Goal: Task Accomplishment & Management: Manage account settings

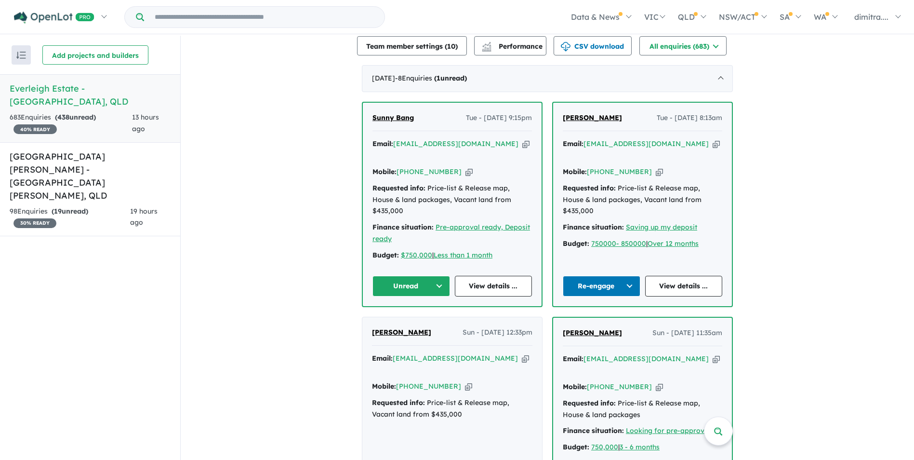
scroll to position [341, 0]
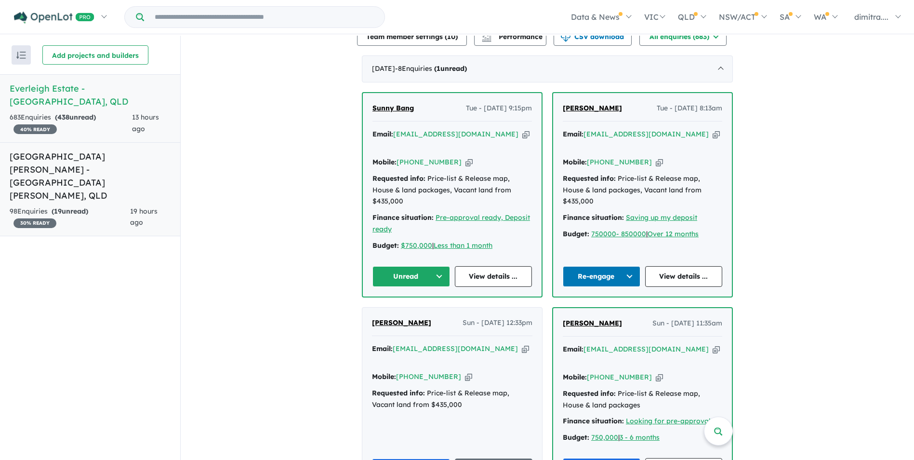
click at [116, 206] on div "98 Enquir ies ( 19 unread) 30 % READY" at bounding box center [70, 217] width 120 height 23
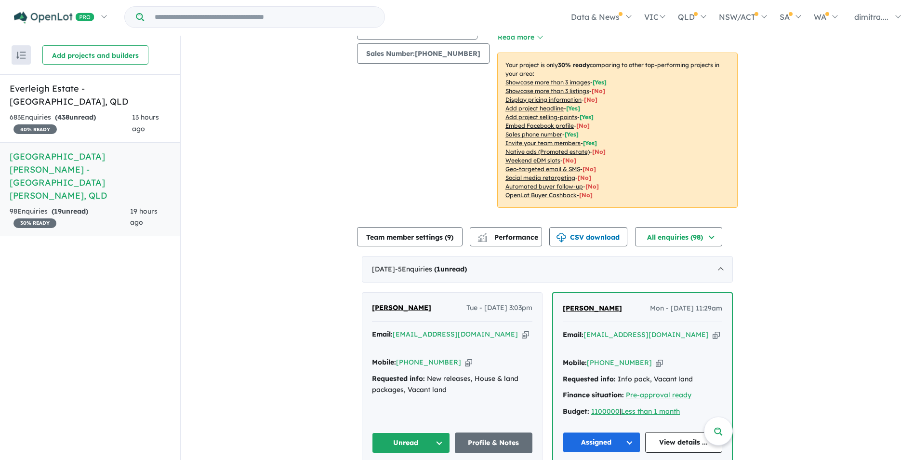
scroll to position [48, 0]
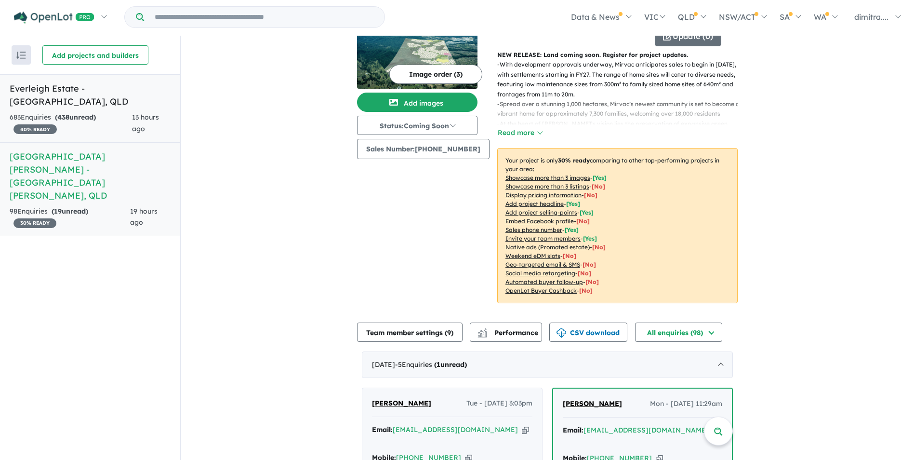
click at [126, 121] on div "683 Enquir ies ( 438 unread) 40 % READY" at bounding box center [71, 123] width 122 height 23
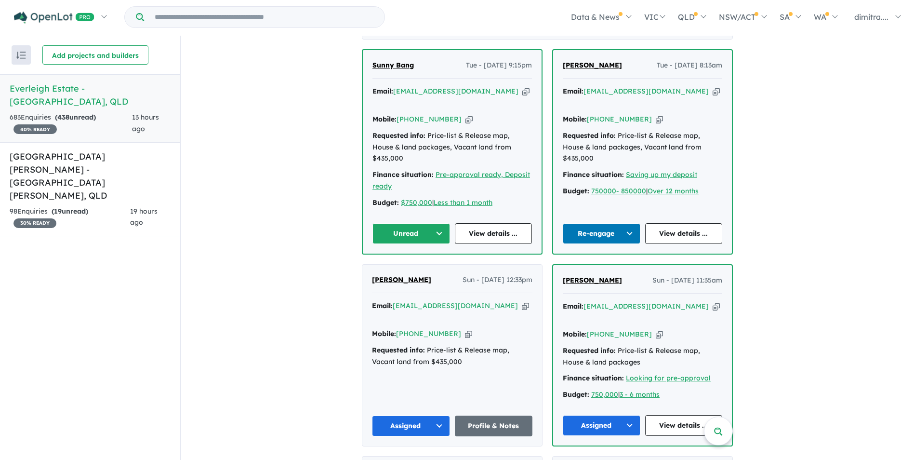
scroll to position [337, 0]
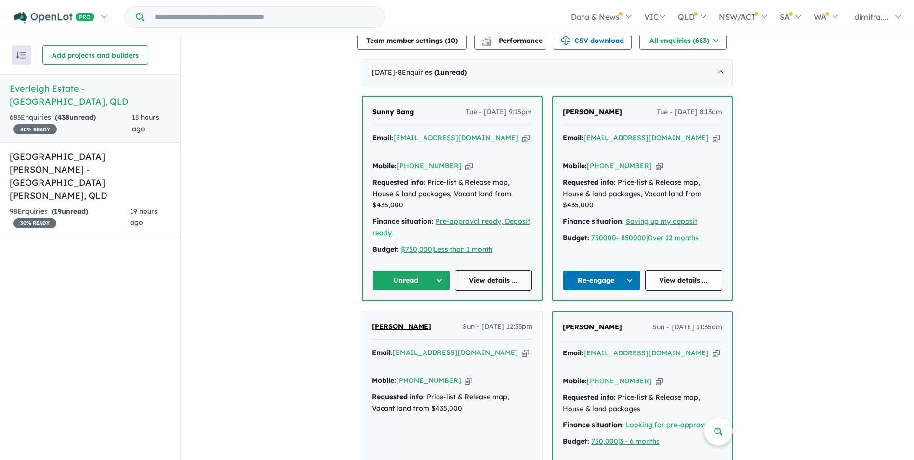
click at [502, 270] on link "View details ..." at bounding box center [494, 280] width 78 height 21
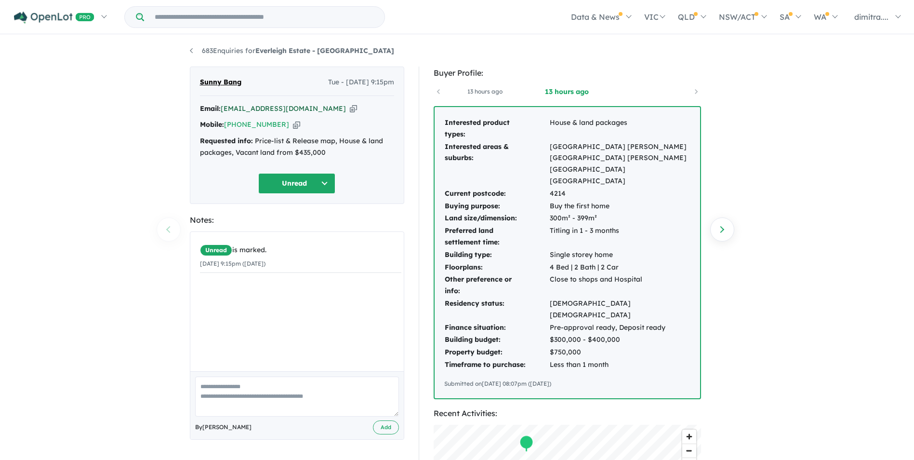
drag, startPoint x: 320, startPoint y: 107, endPoint x: 266, endPoint y: 111, distance: 53.6
click at [233, 106] on div "Email: crazykoreanimo@gmail.com Copied!" at bounding box center [297, 109] width 194 height 12
drag, startPoint x: 317, startPoint y: 108, endPoint x: 223, endPoint y: 107, distance: 94.0
click at [223, 107] on div "Email: crazykoreanimo@gmail.com Copied!" at bounding box center [297, 109] width 194 height 12
drag, startPoint x: 223, startPoint y: 107, endPoint x: 229, endPoint y: 109, distance: 6.5
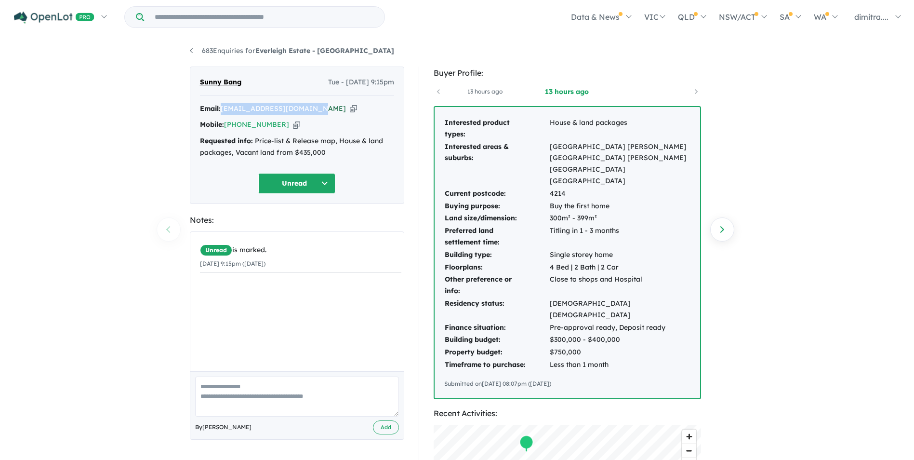
copy a%20Everleigh%20Estate%20-%20Greenbank"] "[EMAIL_ADDRESS][DOMAIN_NAME]"
click at [271, 187] on button "Unread" at bounding box center [296, 183] width 77 height 21
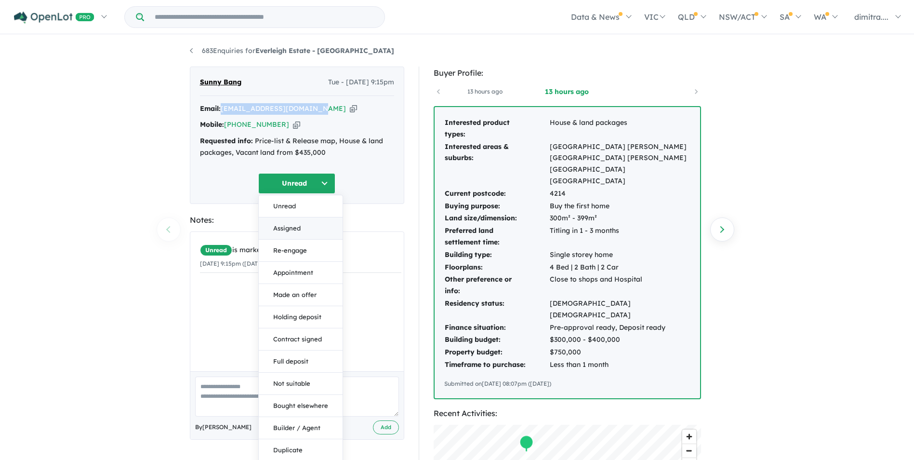
click at [298, 229] on button "Assigned" at bounding box center [301, 228] width 84 height 22
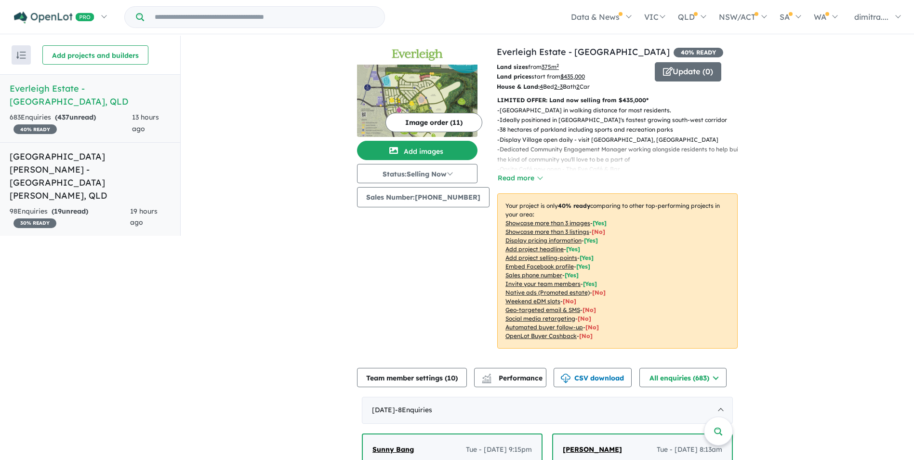
click at [139, 207] on span "19 hours ago" at bounding box center [143, 217] width 27 height 20
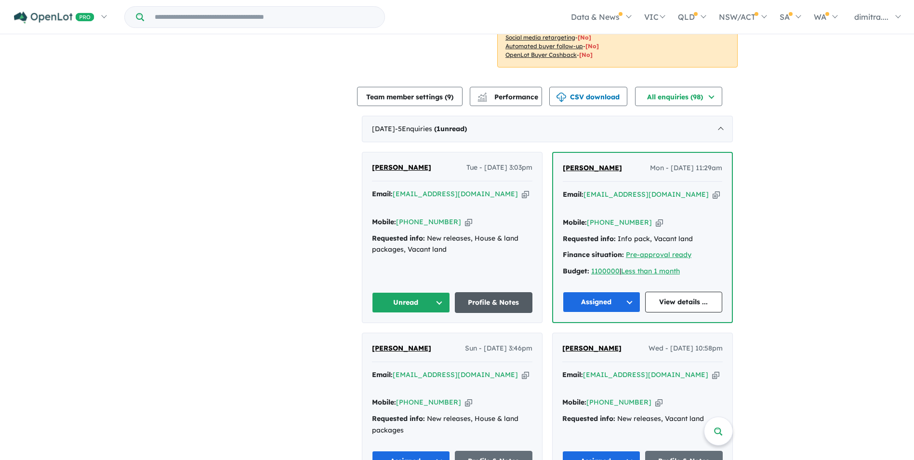
scroll to position [284, 0]
click at [498, 292] on link "Profile & Notes" at bounding box center [494, 302] width 78 height 21
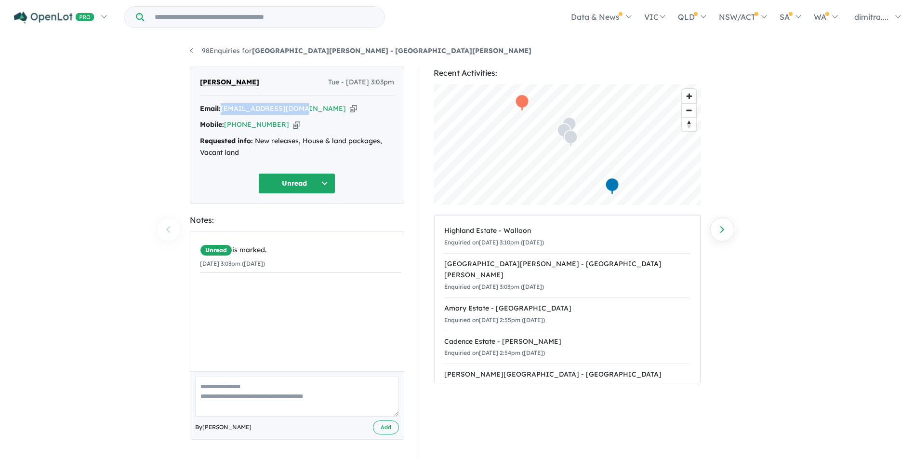
drag, startPoint x: 298, startPoint y: 108, endPoint x: 221, endPoint y: 104, distance: 76.8
click at [221, 104] on div "Email: [EMAIL_ADDRESS][DOMAIN_NAME] Copied!" at bounding box center [297, 109] width 194 height 12
drag, startPoint x: 221, startPoint y: 104, endPoint x: 249, endPoint y: 108, distance: 27.8
copy div "elmas1@hotmail.co.uk"
drag, startPoint x: 295, startPoint y: 178, endPoint x: 295, endPoint y: 189, distance: 10.6
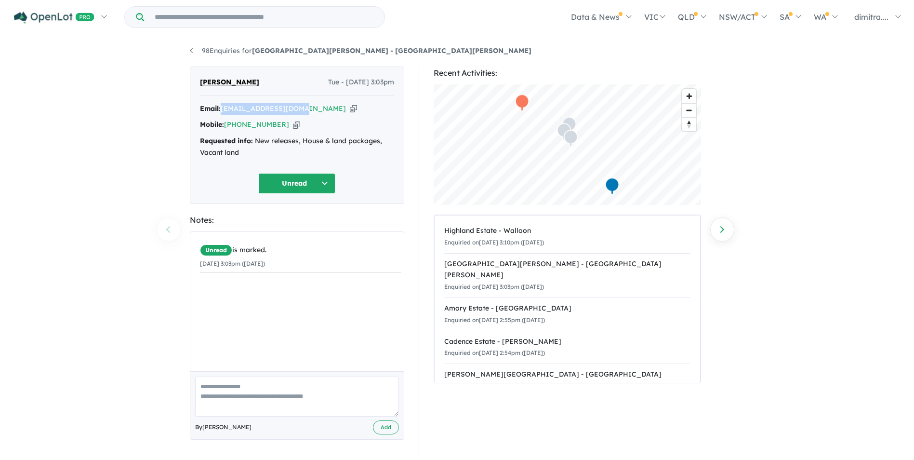
click at [295, 178] on button "Unread" at bounding box center [296, 183] width 77 height 21
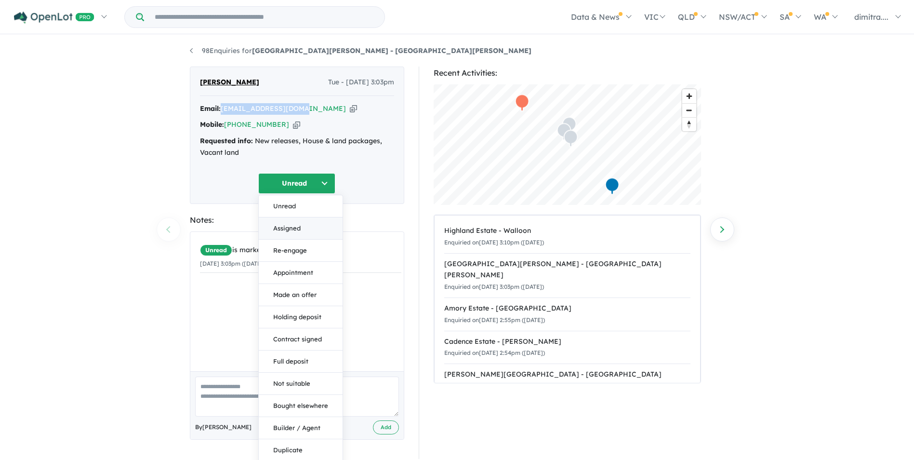
click at [300, 230] on button "Assigned" at bounding box center [301, 228] width 84 height 22
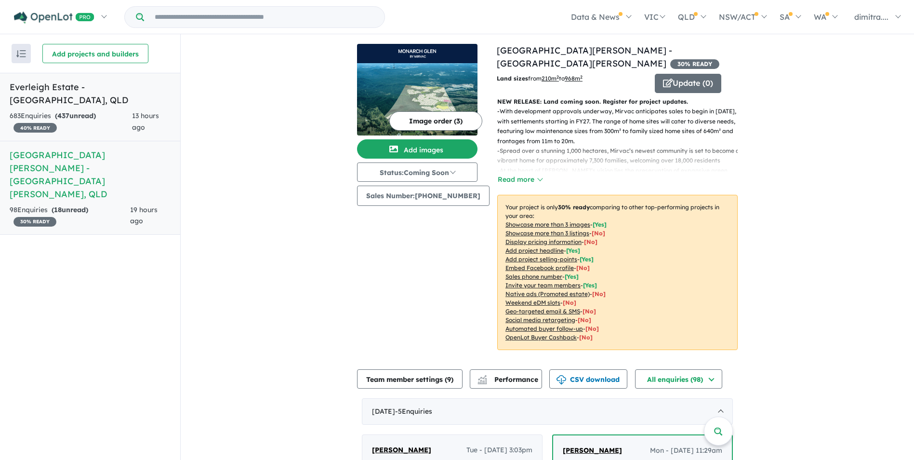
click at [98, 95] on link "Everleigh Estate - [GEOGRAPHIC_DATA] , [GEOGRAPHIC_DATA] 683 Enquir ies ( 437 u…" at bounding box center [90, 107] width 180 height 68
